Goal: Task Accomplishment & Management: Complete application form

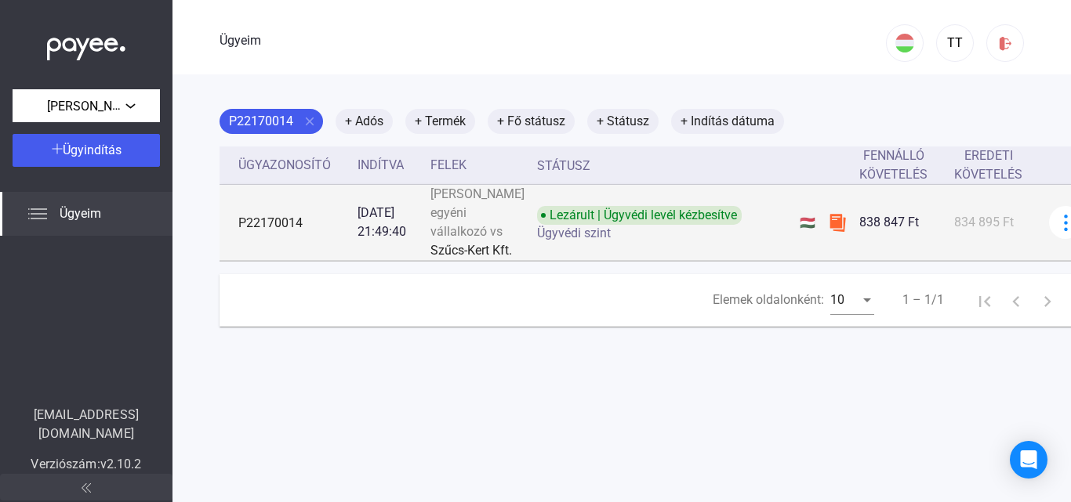
click at [828, 232] on img at bounding box center [837, 222] width 19 height 19
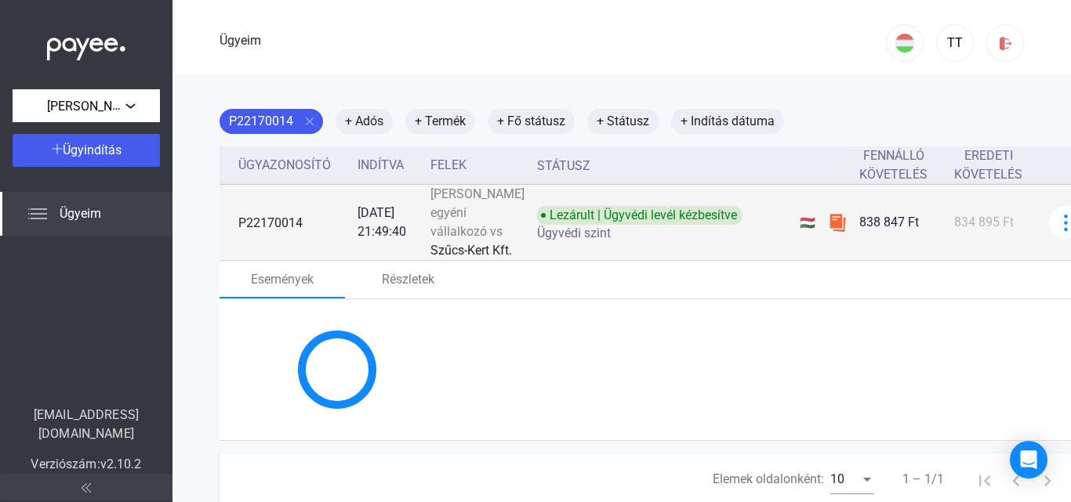
click at [828, 232] on img at bounding box center [837, 222] width 19 height 19
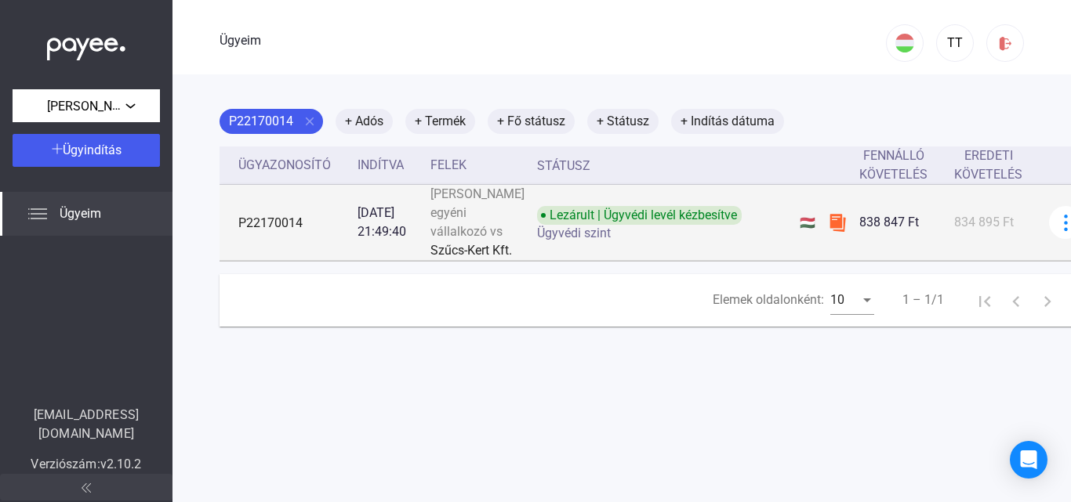
click at [828, 232] on img at bounding box center [837, 222] width 19 height 19
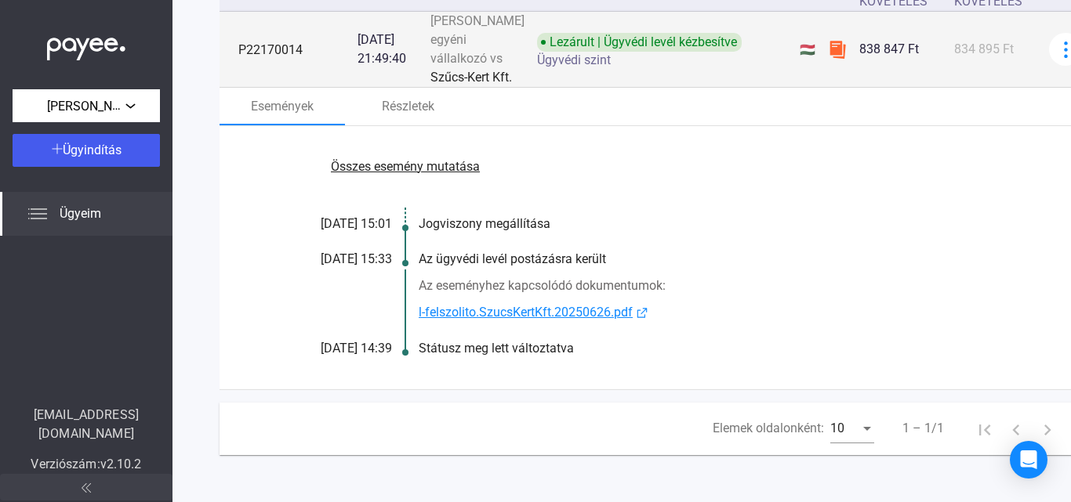
scroll to position [248, 0]
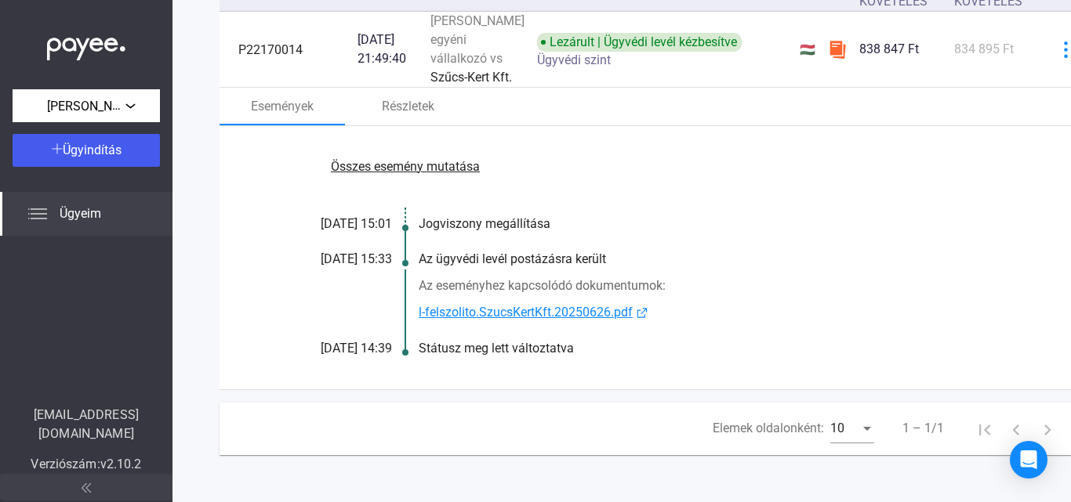
click at [577, 305] on font "l-felszolito.SzucsKertKft.20250626.pdf" at bounding box center [526, 312] width 214 height 15
click at [100, 151] on font "Ügyindítás" at bounding box center [92, 150] width 59 height 15
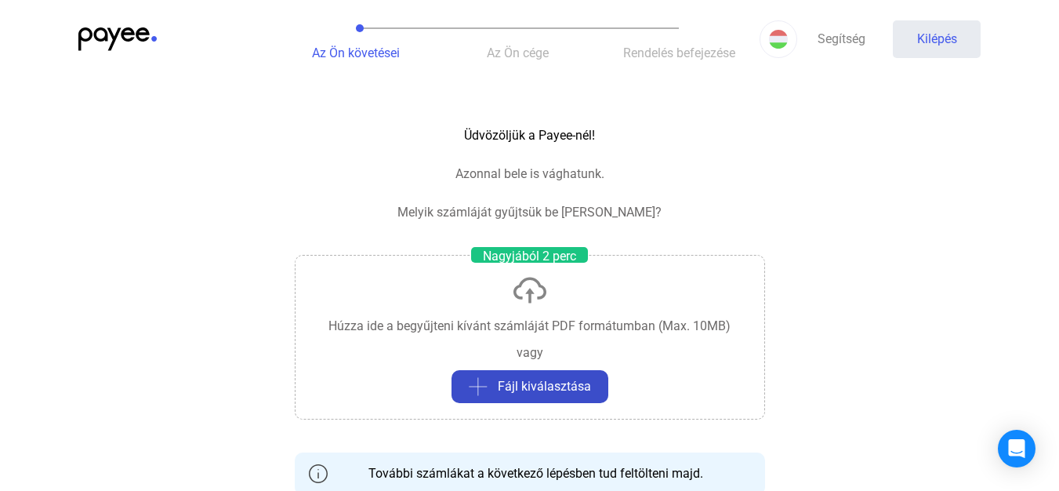
click at [496, 380] on div "Fájl kiválasztása" at bounding box center [529, 386] width 147 height 19
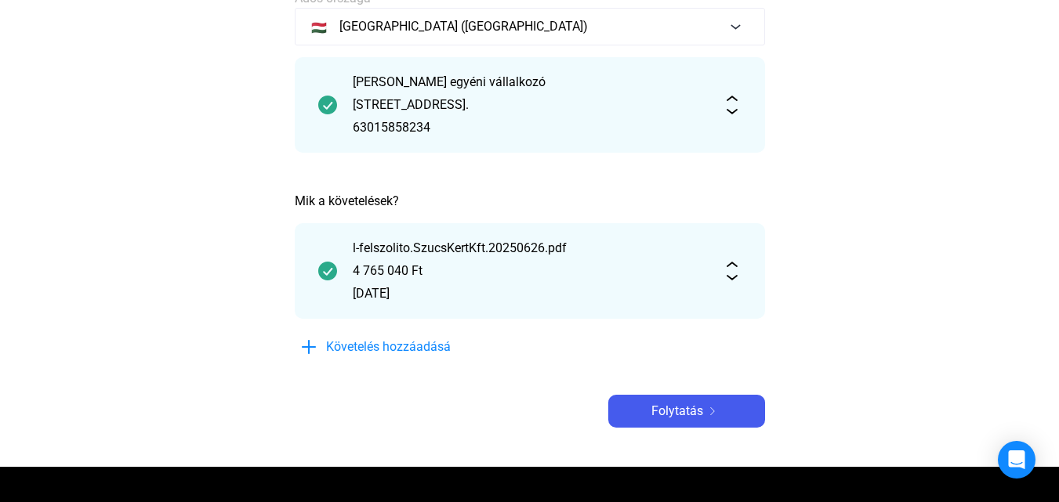
scroll to position [157, 0]
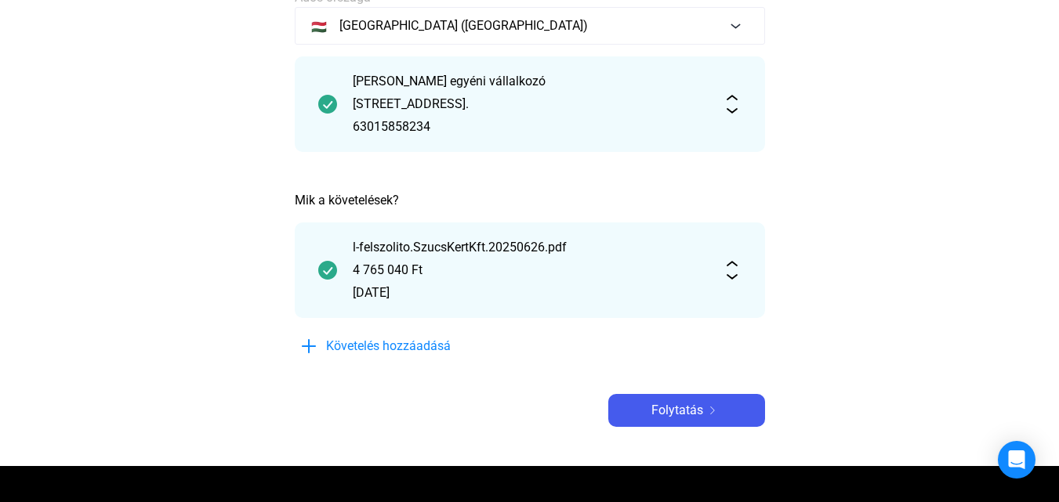
click at [727, 277] on img at bounding box center [732, 270] width 19 height 19
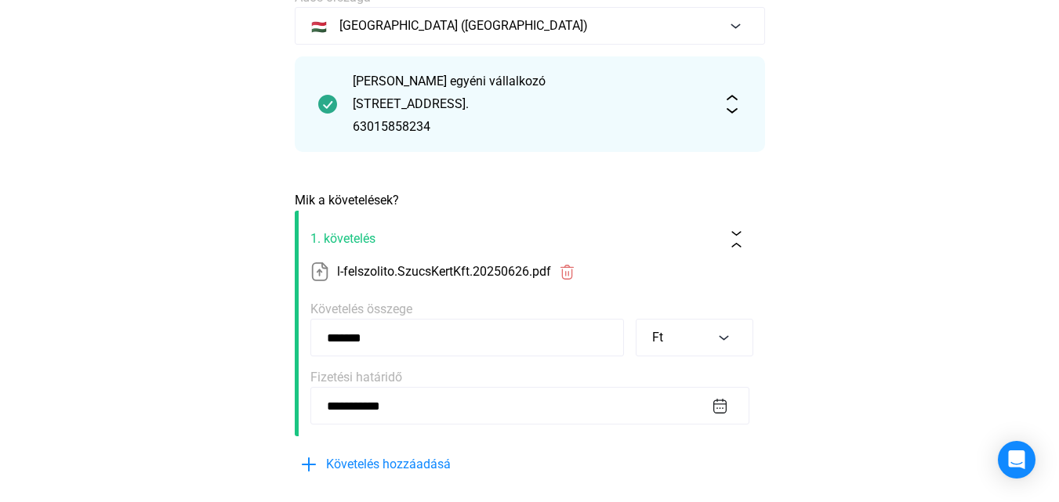
click at [437, 337] on input "*******" at bounding box center [467, 338] width 314 height 38
type input "*"
type input "******"
click at [941, 310] on main "**********" at bounding box center [529, 273] width 1059 height 624
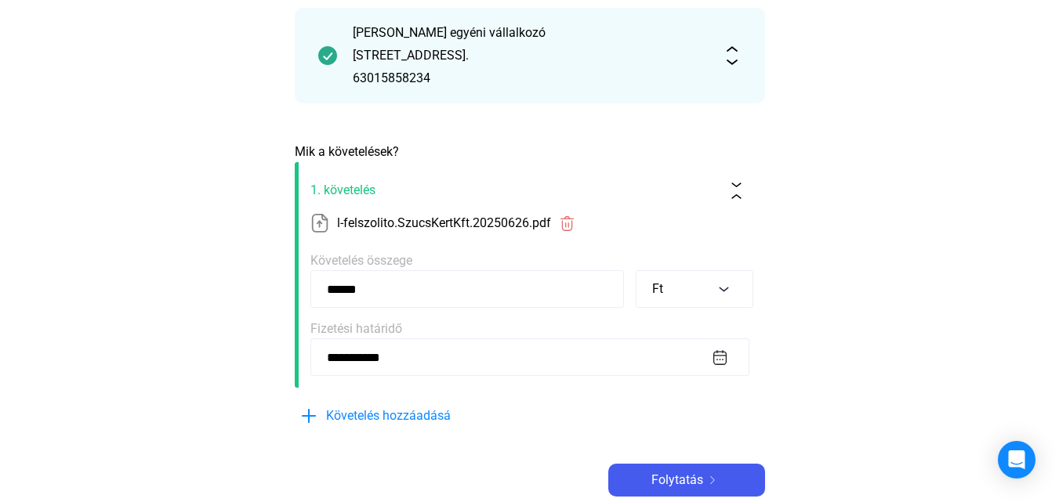
scroll to position [235, 0]
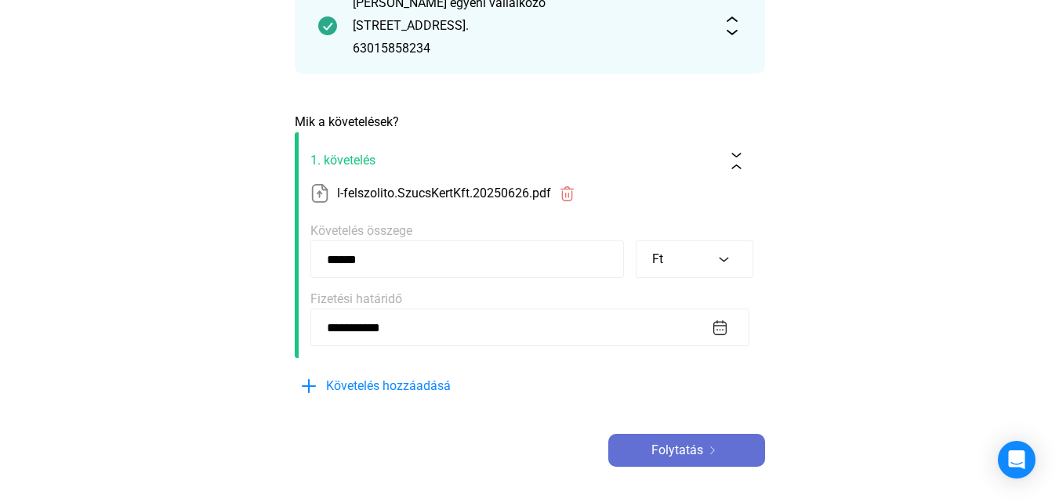
click at [680, 453] on font "Folytatás" at bounding box center [677, 450] width 52 height 15
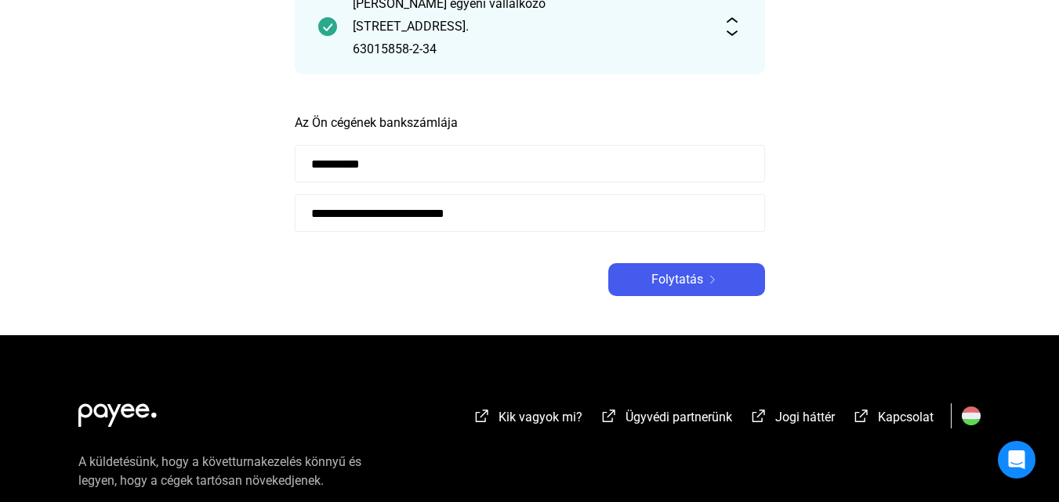
scroll to position [78, 0]
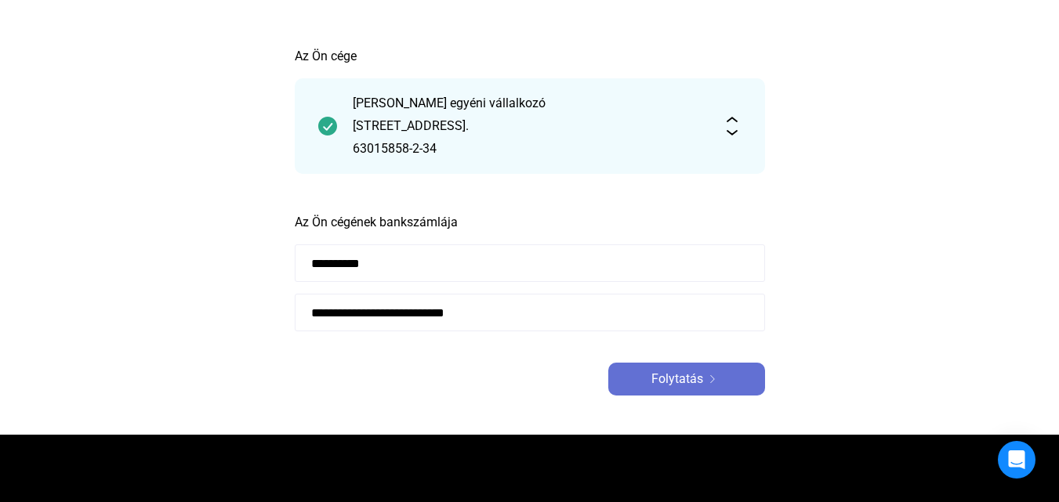
click at [681, 377] on font "Folytatás" at bounding box center [677, 379] width 52 height 15
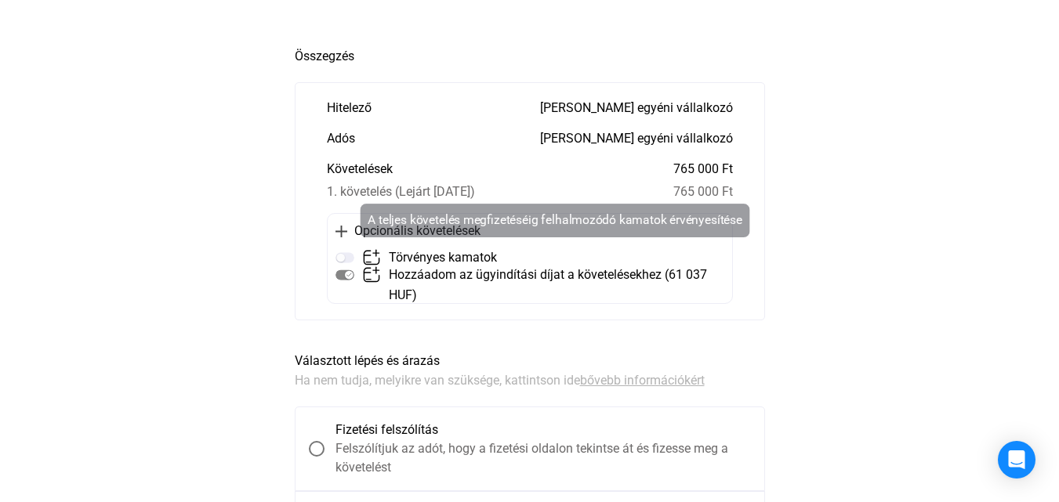
click at [346, 256] on img at bounding box center [344, 257] width 19 height 19
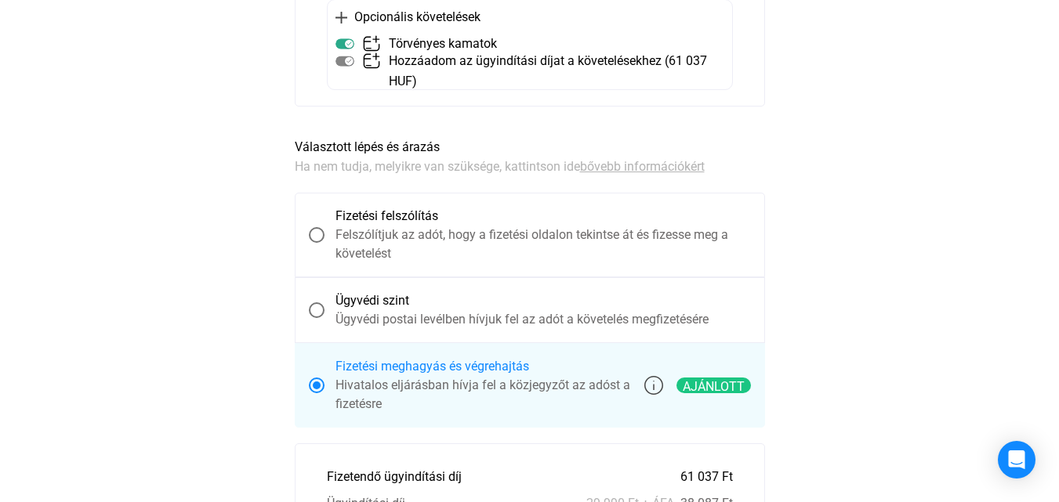
scroll to position [268, 0]
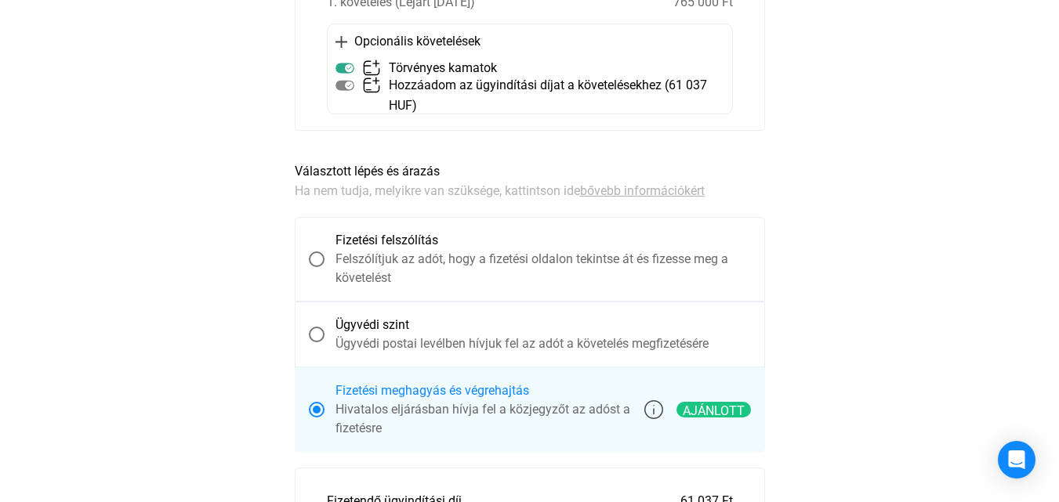
click at [702, 189] on font "bővebb információkért" at bounding box center [642, 190] width 125 height 15
click at [456, 392] on font "Fizetési meghagyás és végrehajtás" at bounding box center [432, 390] width 194 height 15
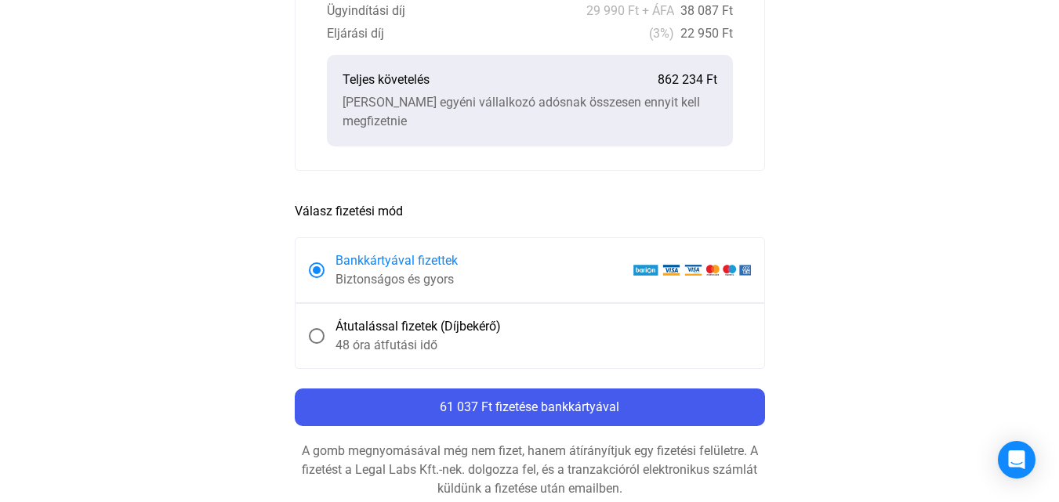
scroll to position [817, 0]
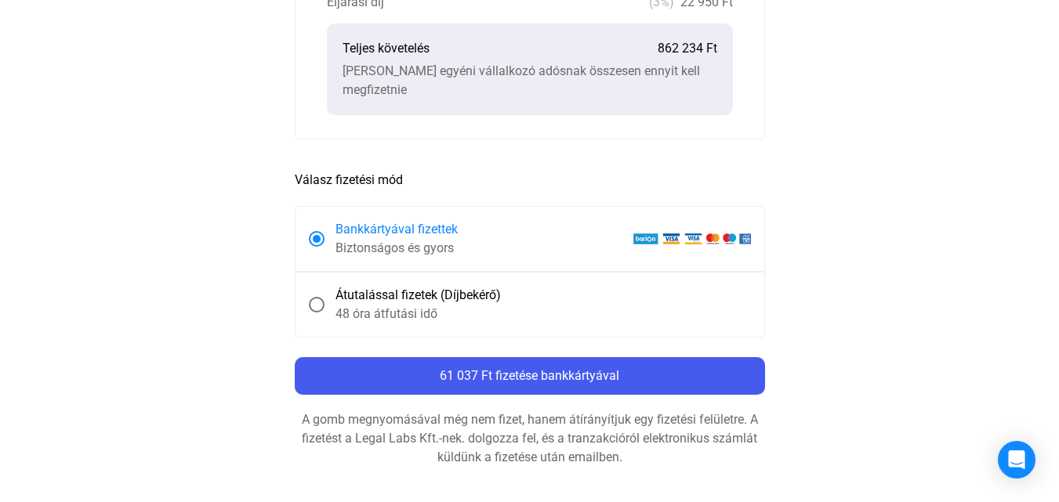
click at [319, 311] on span at bounding box center [317, 305] width 16 height 16
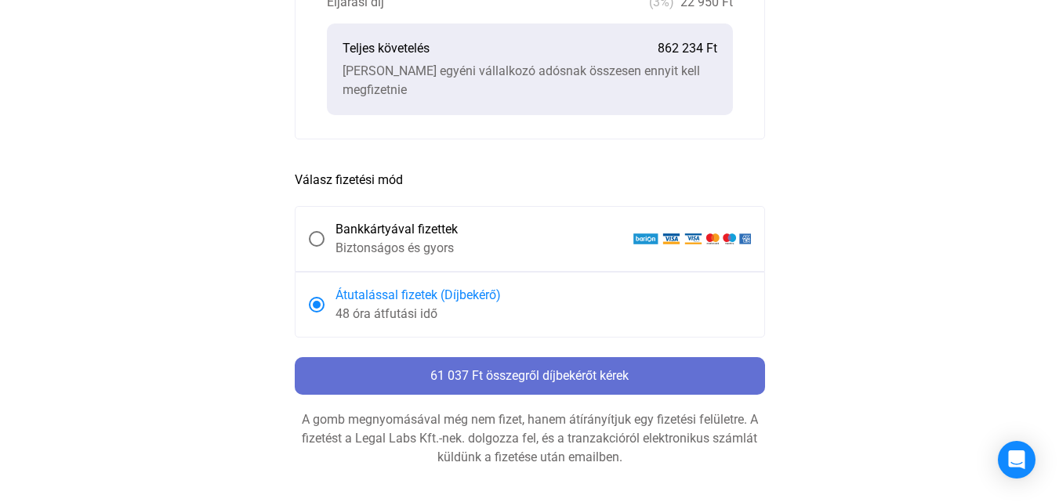
click at [570, 379] on font "61 037 Ft összegről díjbekérőt kérek" at bounding box center [529, 375] width 198 height 15
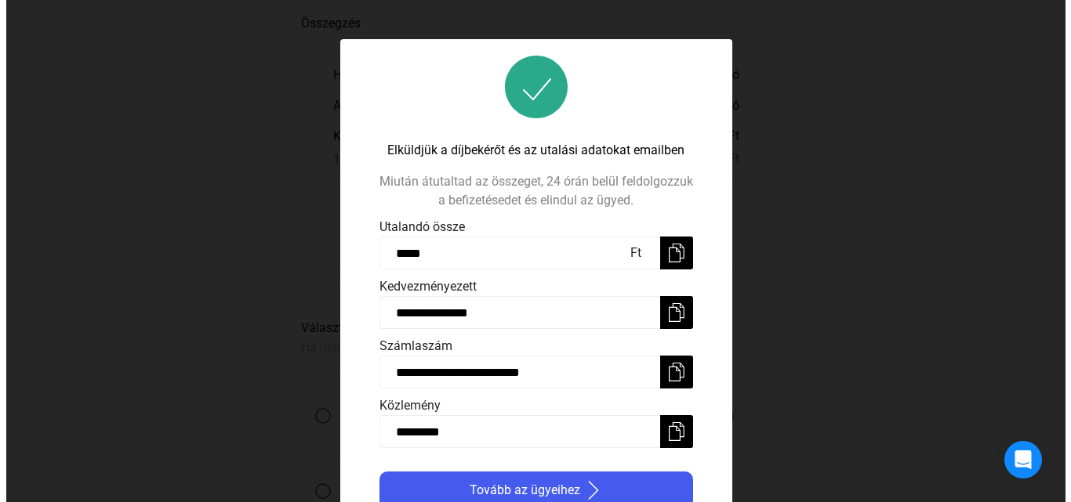
scroll to position [18, 0]
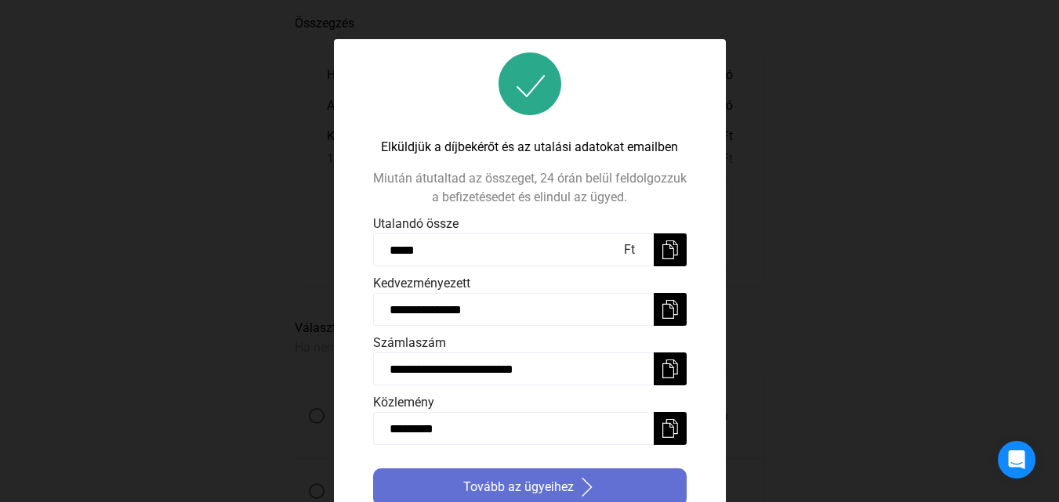
click at [554, 483] on font "Tovább az ügyeihez" at bounding box center [518, 487] width 111 height 15
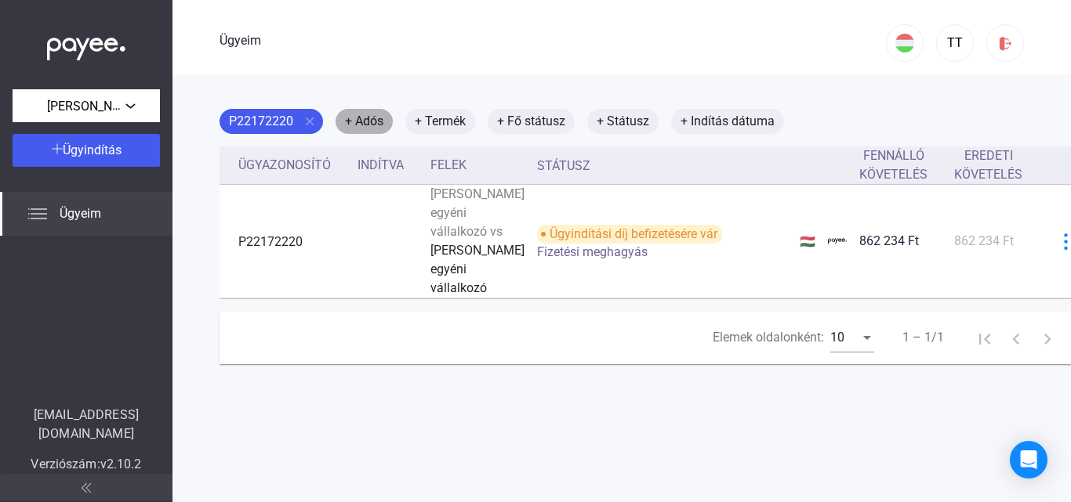
click at [371, 116] on font "+ Adós" at bounding box center [364, 121] width 38 height 15
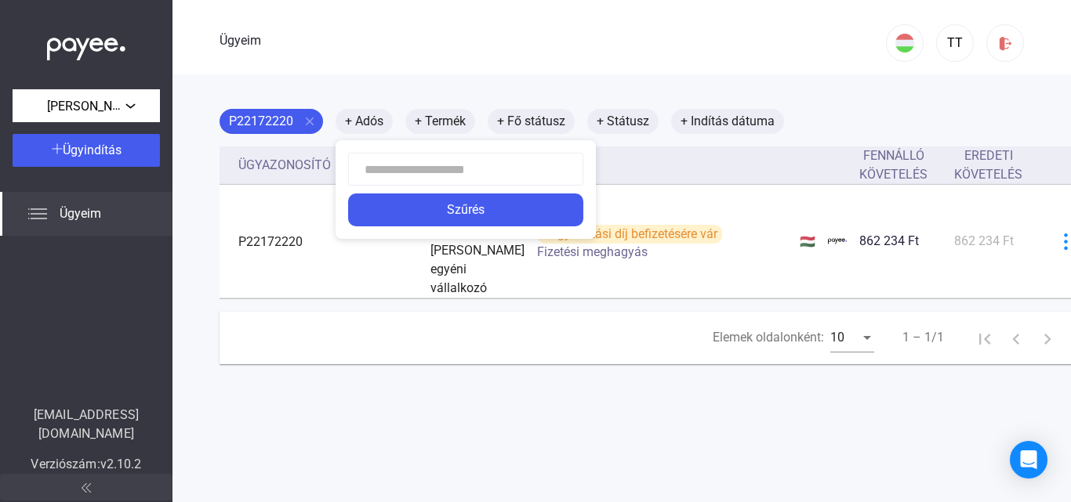
click at [277, 116] on div at bounding box center [535, 251] width 1071 height 502
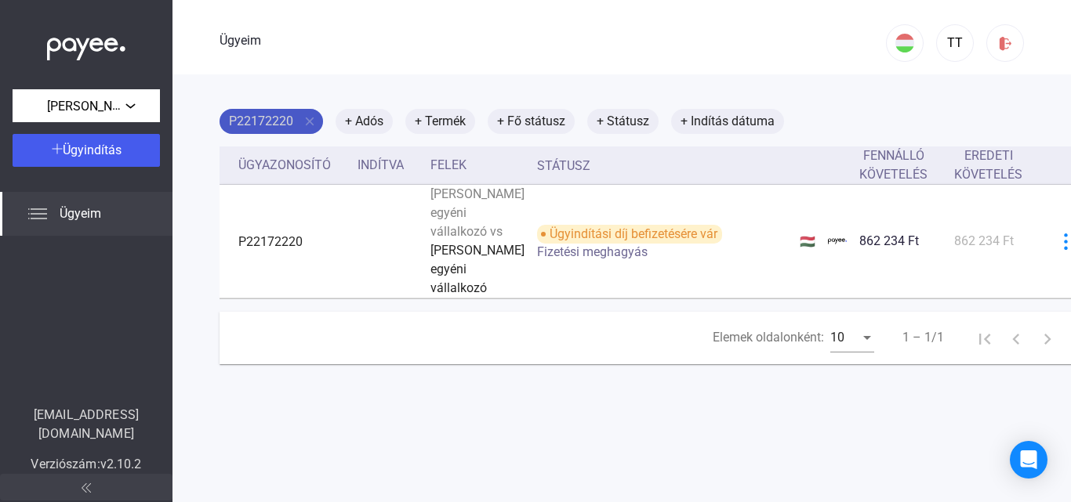
click at [277, 116] on font "P22172220" at bounding box center [261, 121] width 64 height 15
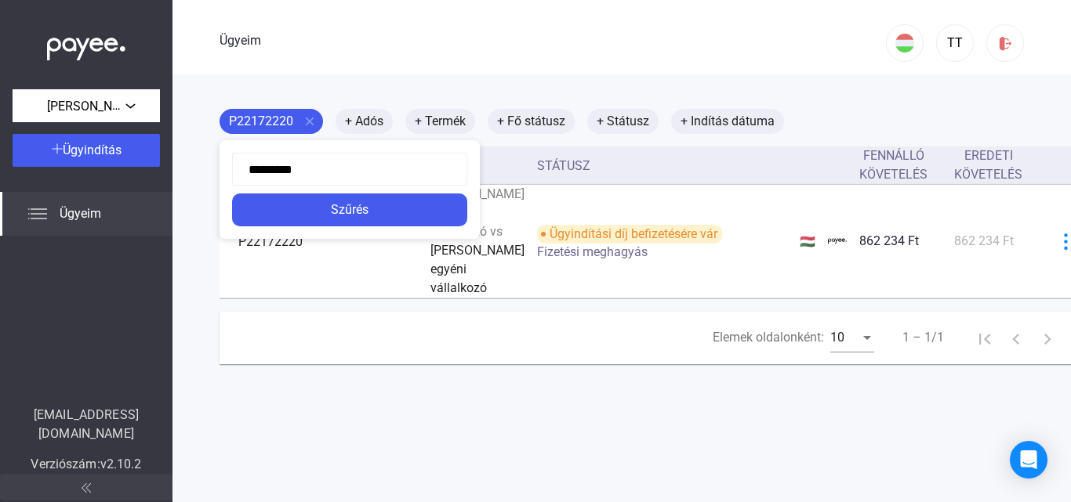
click at [365, 297] on div at bounding box center [535, 251] width 1071 height 502
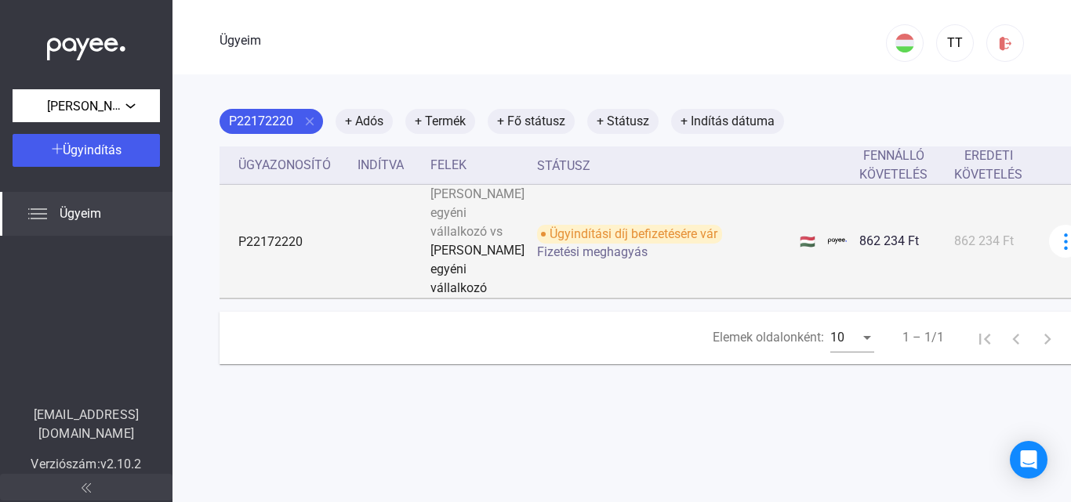
click at [447, 298] on div "[PERSON_NAME] egyéni vállalkozó" at bounding box center [477, 269] width 94 height 56
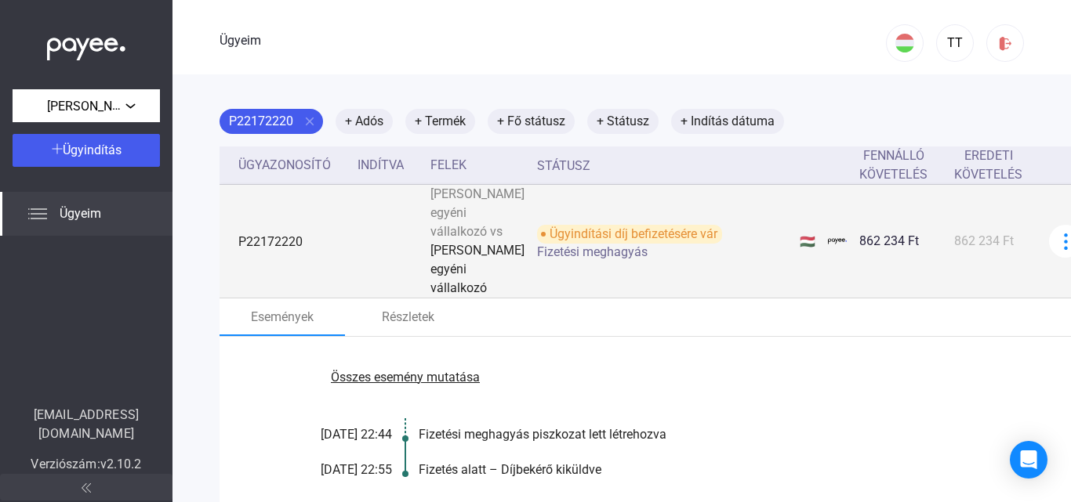
click at [293, 249] on font "P22172220" at bounding box center [270, 241] width 64 height 15
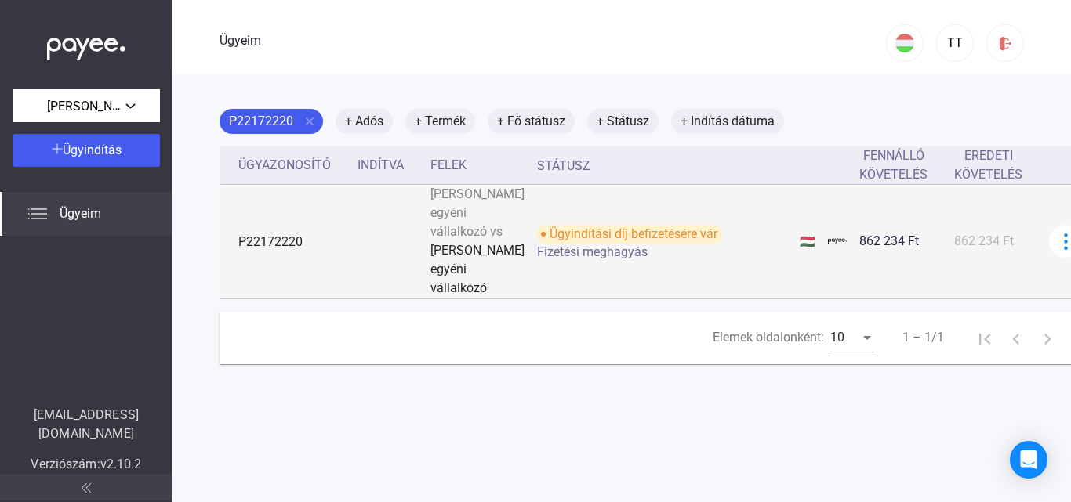
click at [285, 249] on font "P22172220" at bounding box center [270, 241] width 64 height 15
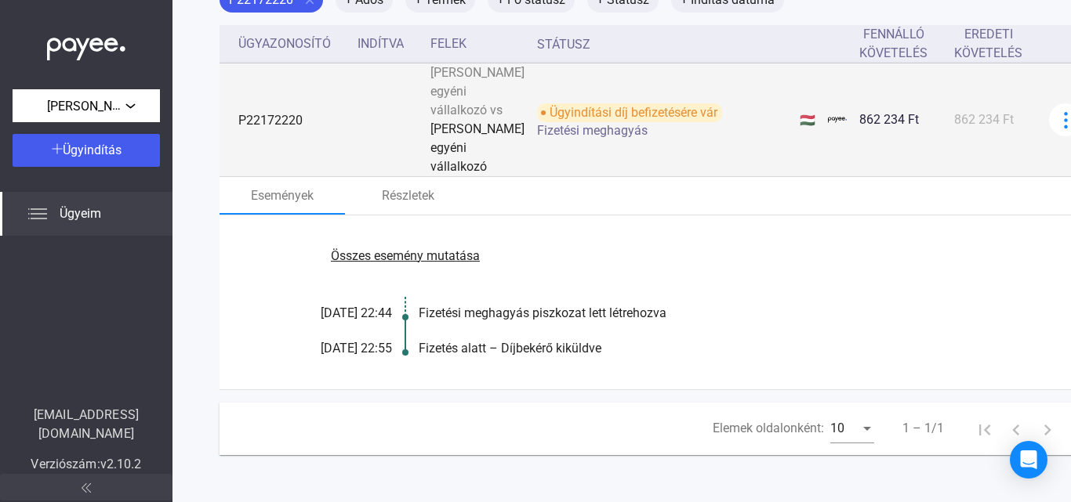
scroll to position [195, 0]
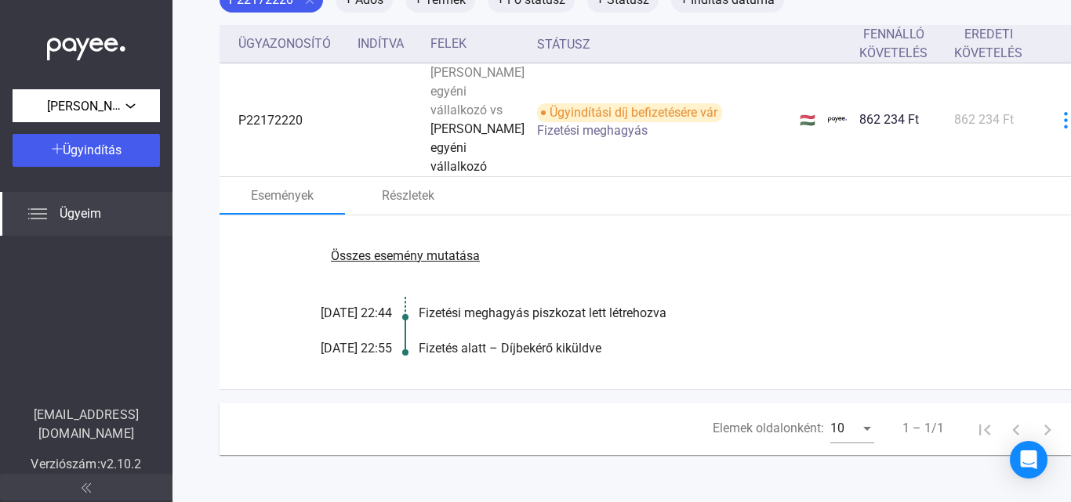
click at [438, 306] on font "Fizetési meghagyás piszkozat lett létrehozva" at bounding box center [543, 313] width 248 height 15
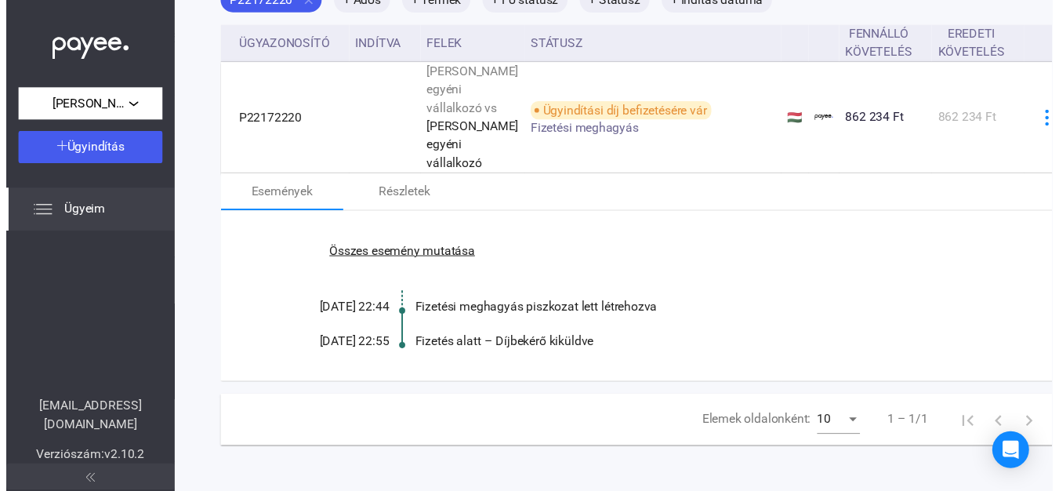
scroll to position [38, 0]
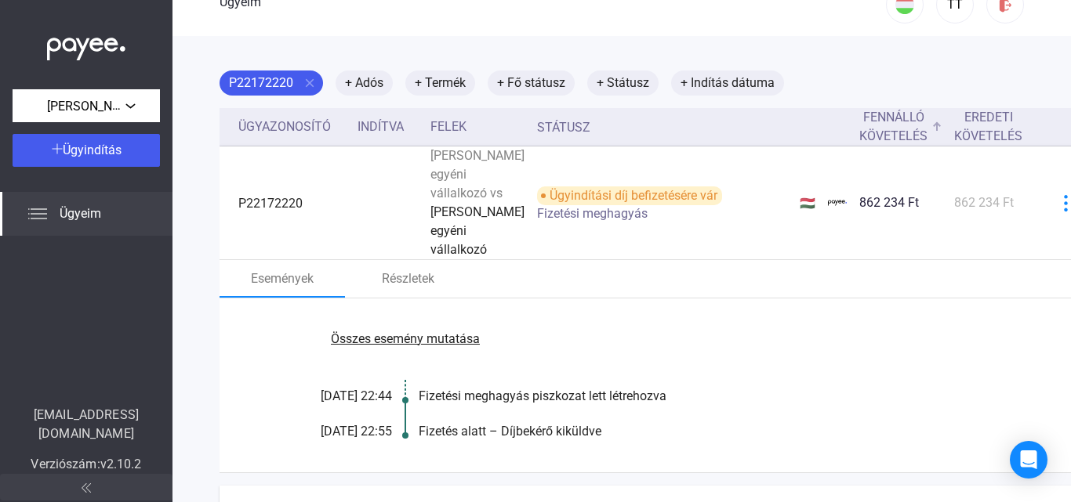
click at [874, 131] on font "Fennálló követelés" at bounding box center [893, 127] width 68 height 34
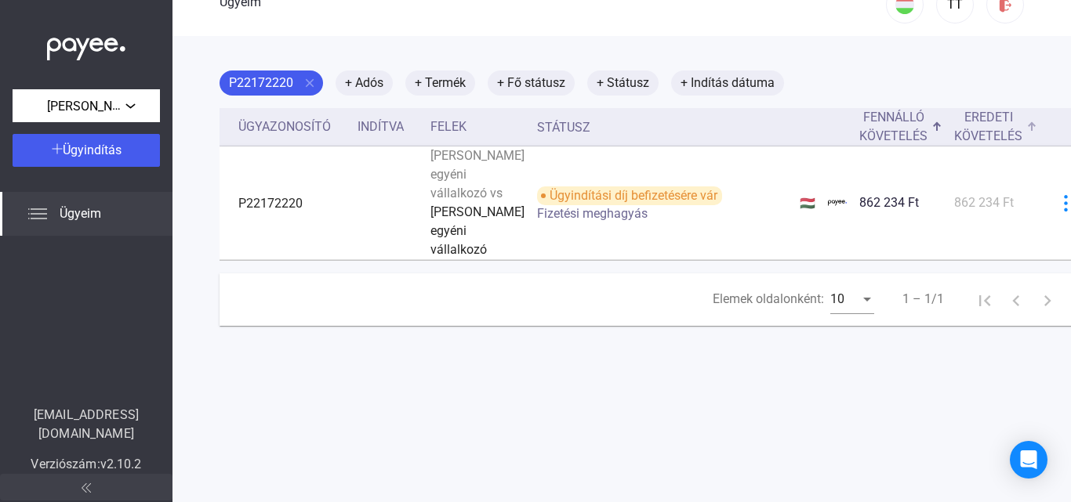
click at [954, 125] on font "Eredeti követelés" at bounding box center [988, 127] width 68 height 38
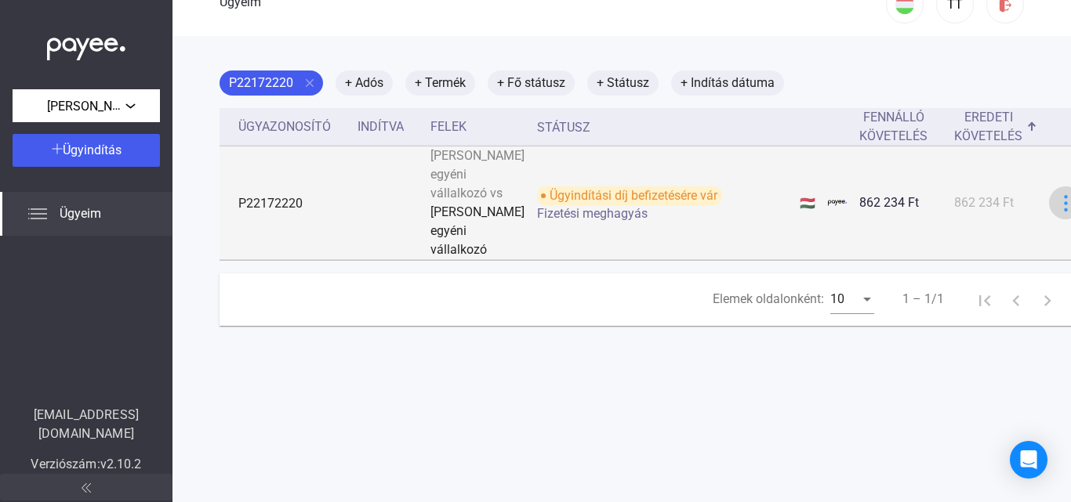
click at [1057, 212] on img at bounding box center [1065, 203] width 16 height 16
click at [1021, 238] on div at bounding box center [535, 251] width 1071 height 502
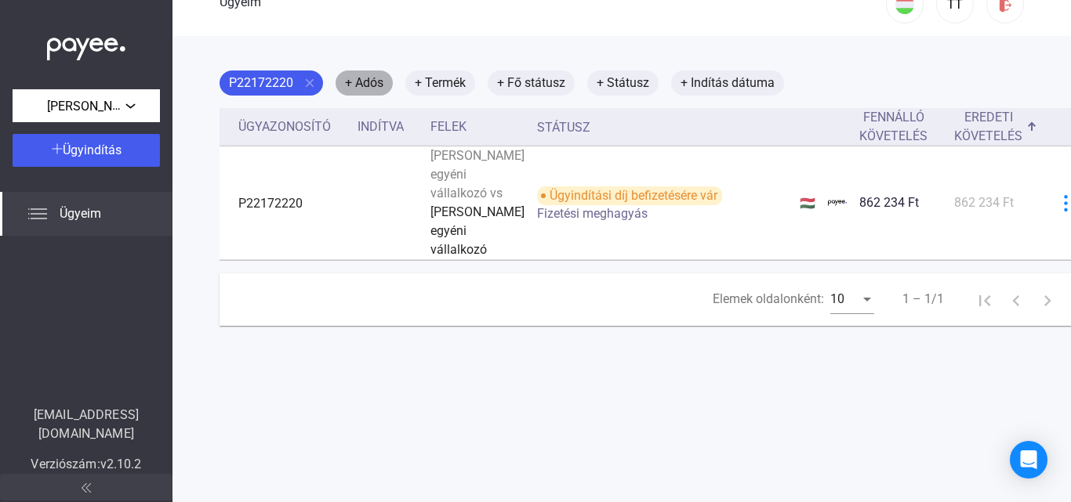
click at [374, 82] on font "+ Adós" at bounding box center [364, 82] width 38 height 15
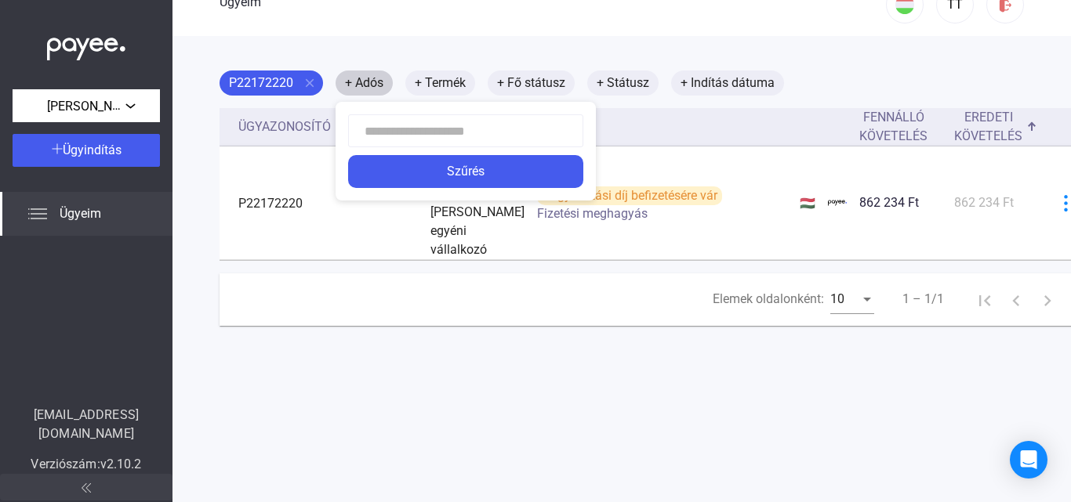
click at [374, 82] on div at bounding box center [535, 251] width 1071 height 502
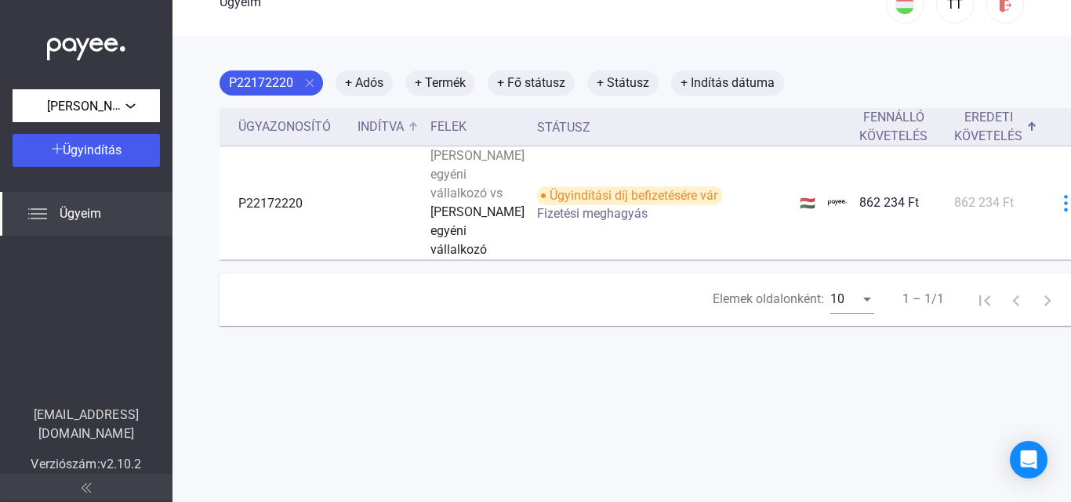
click at [370, 130] on font "Indítva" at bounding box center [380, 126] width 46 height 15
click at [91, 158] on div "Ügyindítás" at bounding box center [86, 150] width 138 height 19
